Goal: Task Accomplishment & Management: Manage account settings

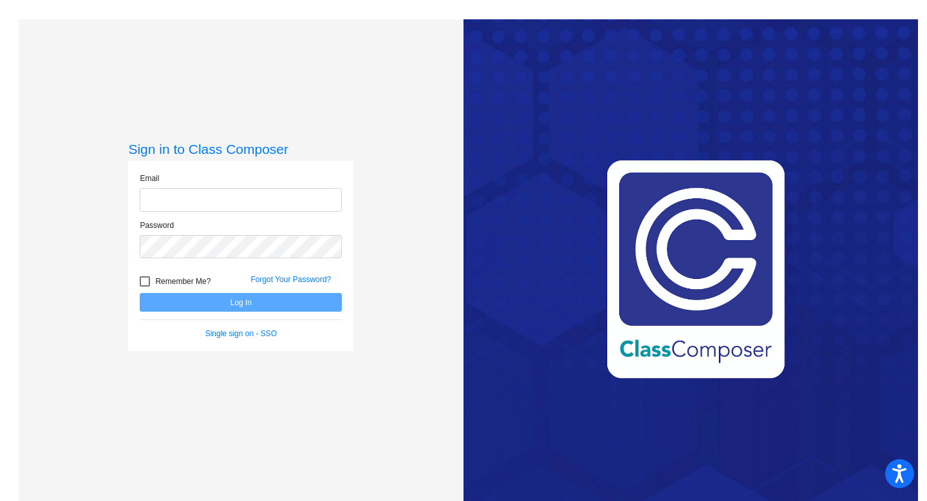
type input "[PERSON_NAME][EMAIL_ADDRESS][PERSON_NAME][DOMAIN_NAME]"
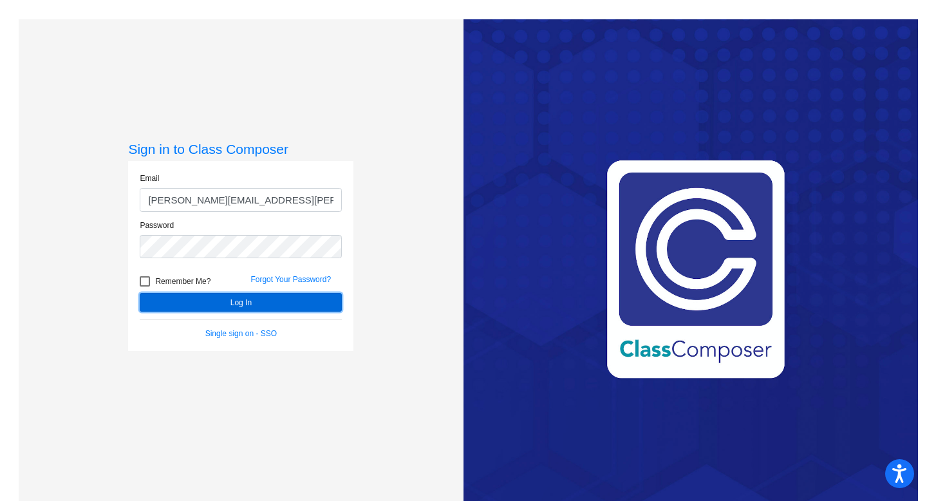
click at [309, 301] on button "Log In" at bounding box center [241, 302] width 202 height 19
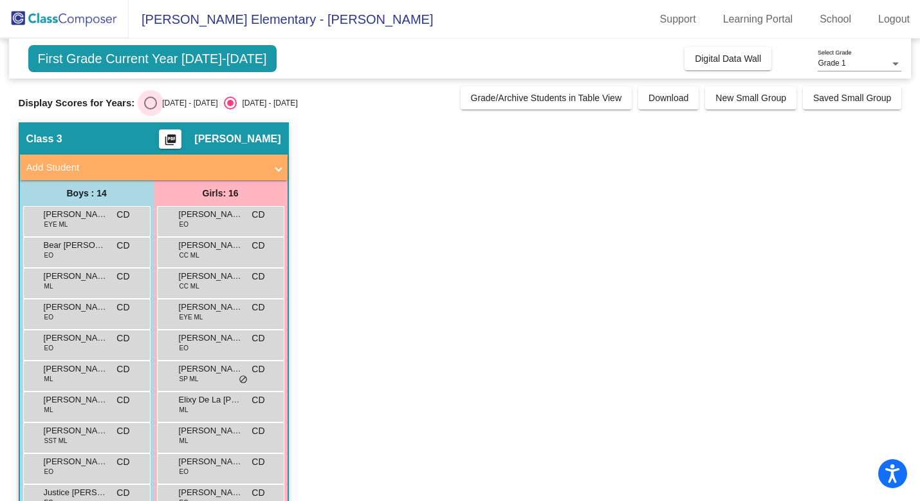
click at [149, 100] on div "Select an option" at bounding box center [150, 103] width 13 height 13
click at [150, 109] on input "[DATE] - [DATE]" at bounding box center [150, 109] width 1 height 1
radio input "true"
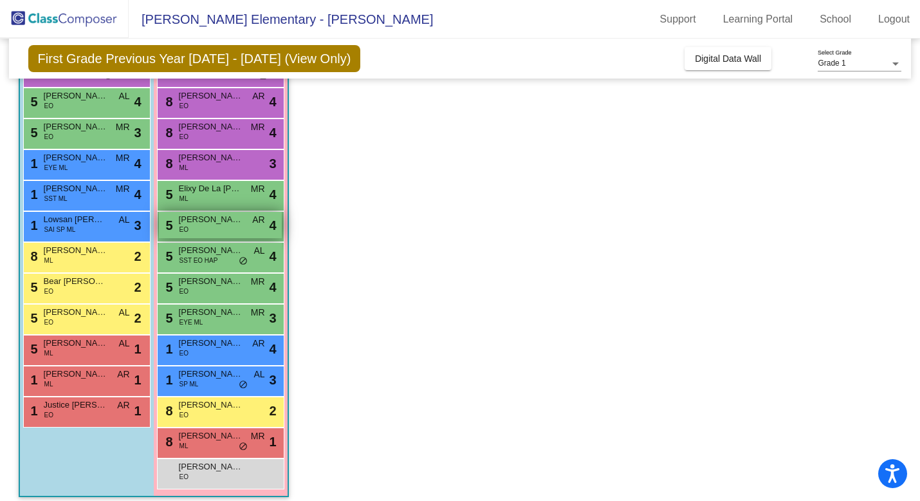
scroll to position [220, 0]
